Goal: Information Seeking & Learning: Learn about a topic

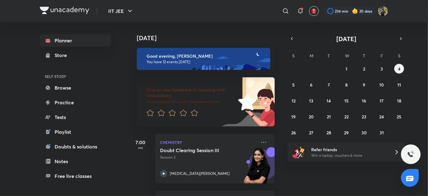
drag, startPoint x: 203, startPoint y: 131, endPoint x: 135, endPoint y: 97, distance: 75.4
click at [135, 97] on div "Give us your feedback on learning with Unacademy Your word will help make Unaca…" at bounding box center [201, 98] width 146 height 56
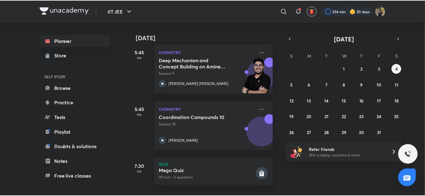
scroll to position [590, 0]
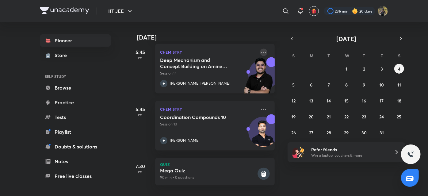
click at [261, 52] on icon at bounding box center [263, 52] width 5 height 1
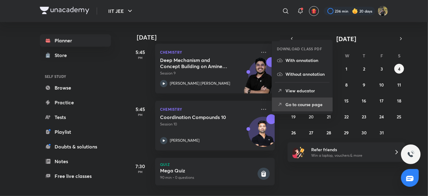
click at [310, 102] on p "Go to course page" at bounding box center [306, 104] width 42 height 6
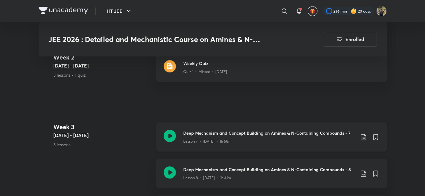
scroll to position [597, 0]
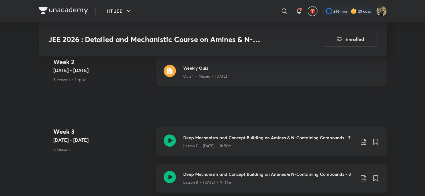
click at [186, 62] on div "Weekly Quiz Quiz 1 • Missed • Sep 28" at bounding box center [271, 71] width 230 height 29
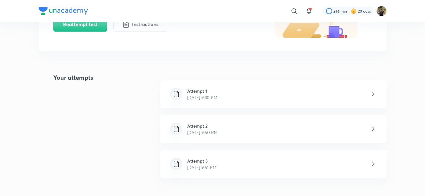
scroll to position [101, 0]
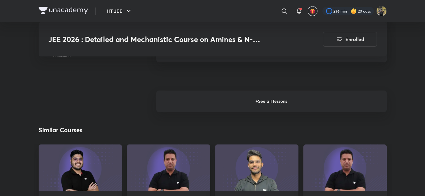
scroll to position [761, 0]
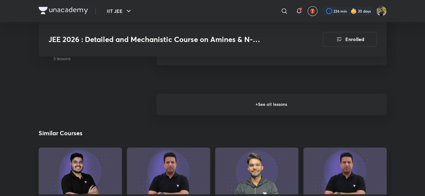
click at [193, 98] on h6 "+ See all lessons" at bounding box center [271, 103] width 230 height 21
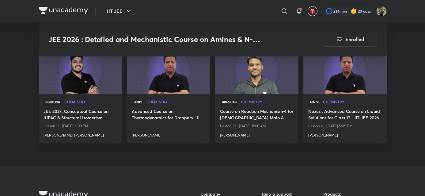
scroll to position [941, 0]
